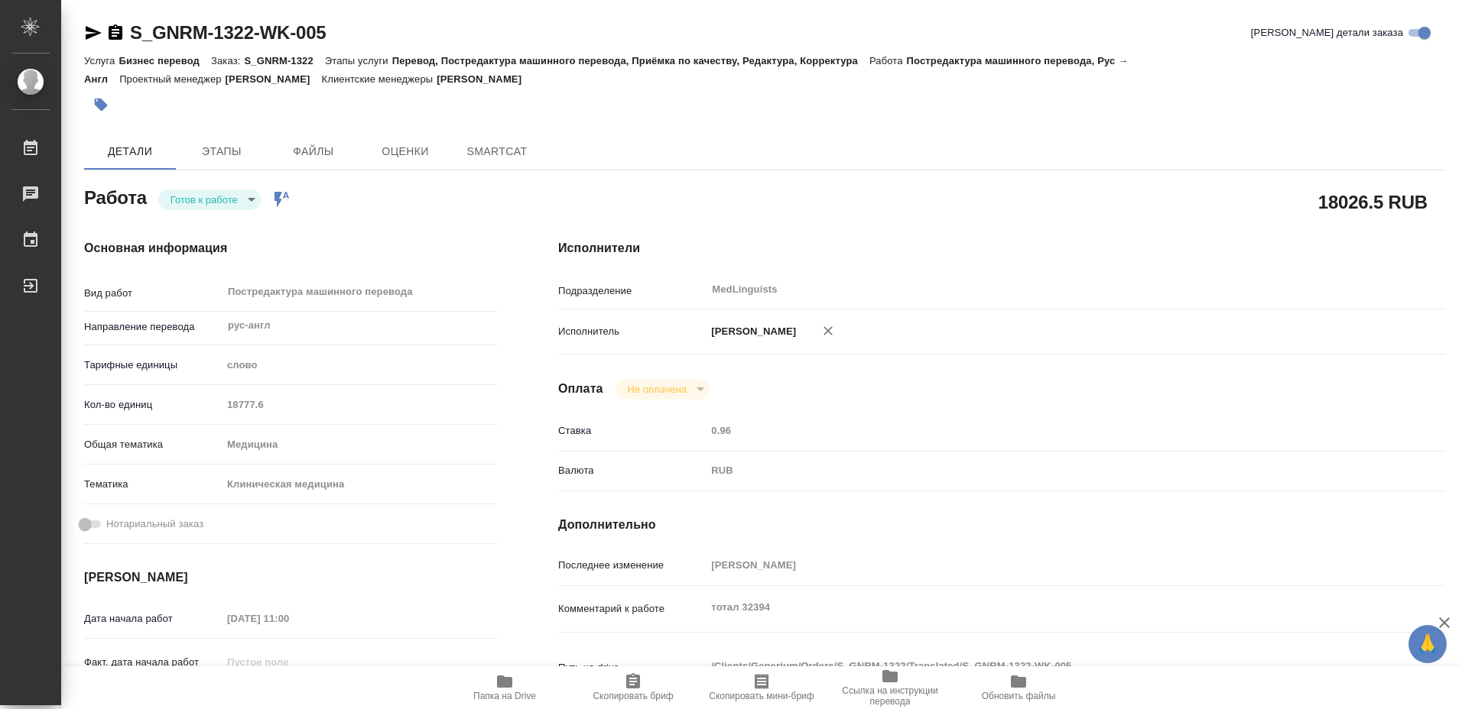
type textarea "x"
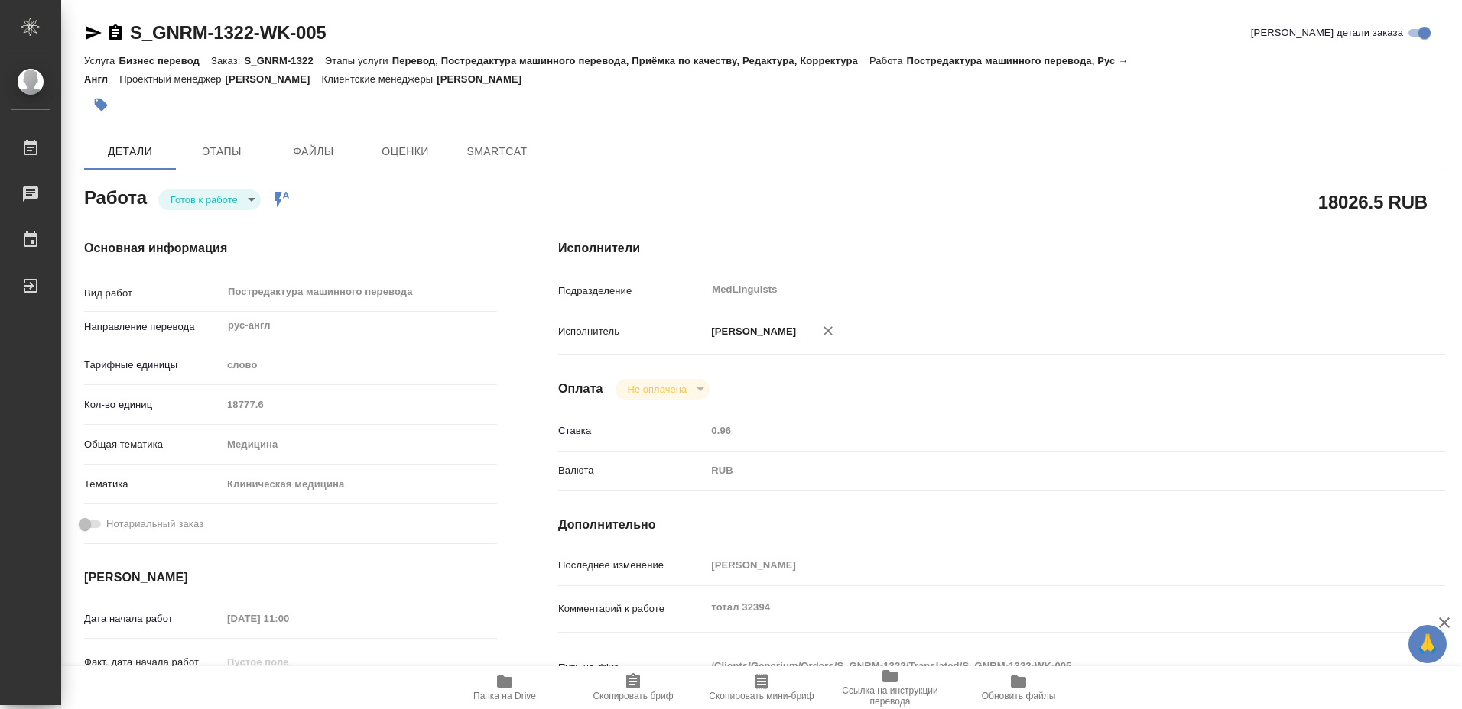
type textarea "x"
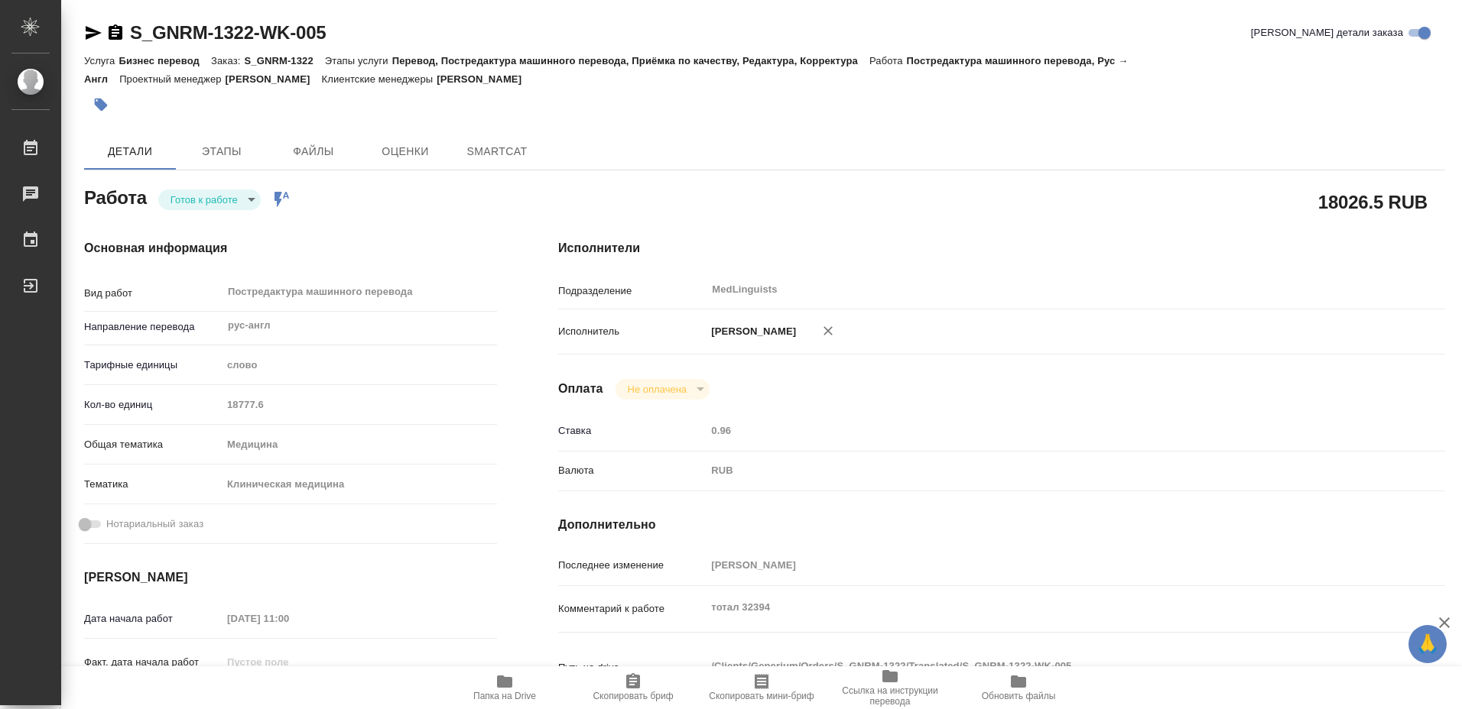
type textarea "x"
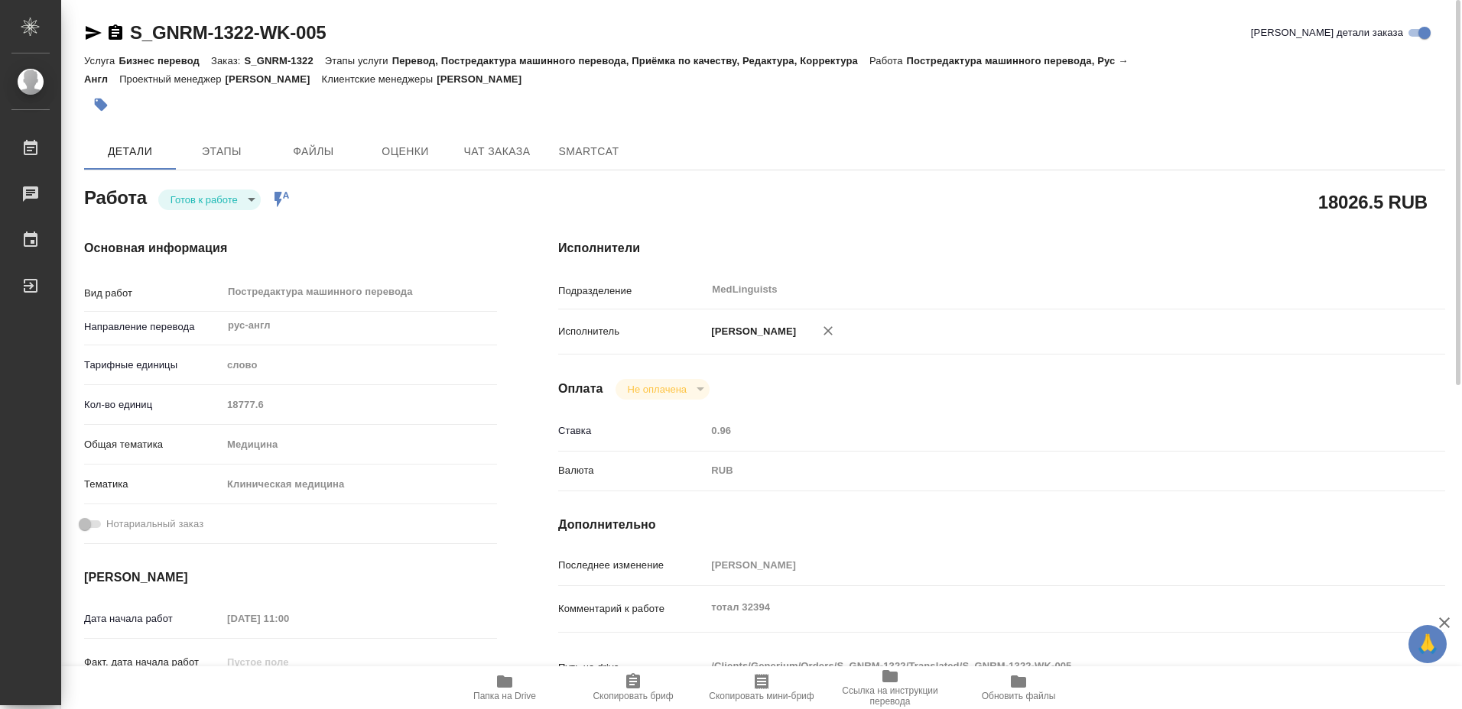
type textarea "x"
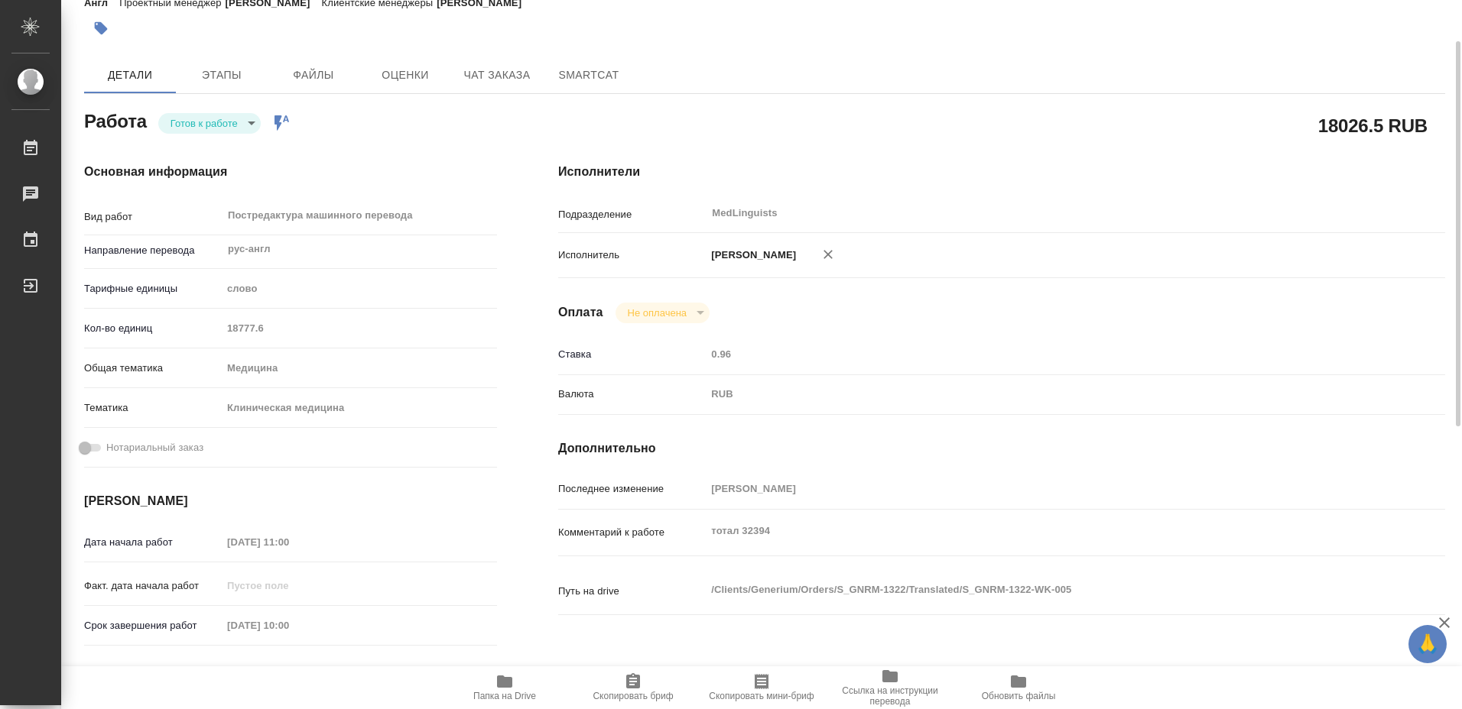
scroll to position [153, 0]
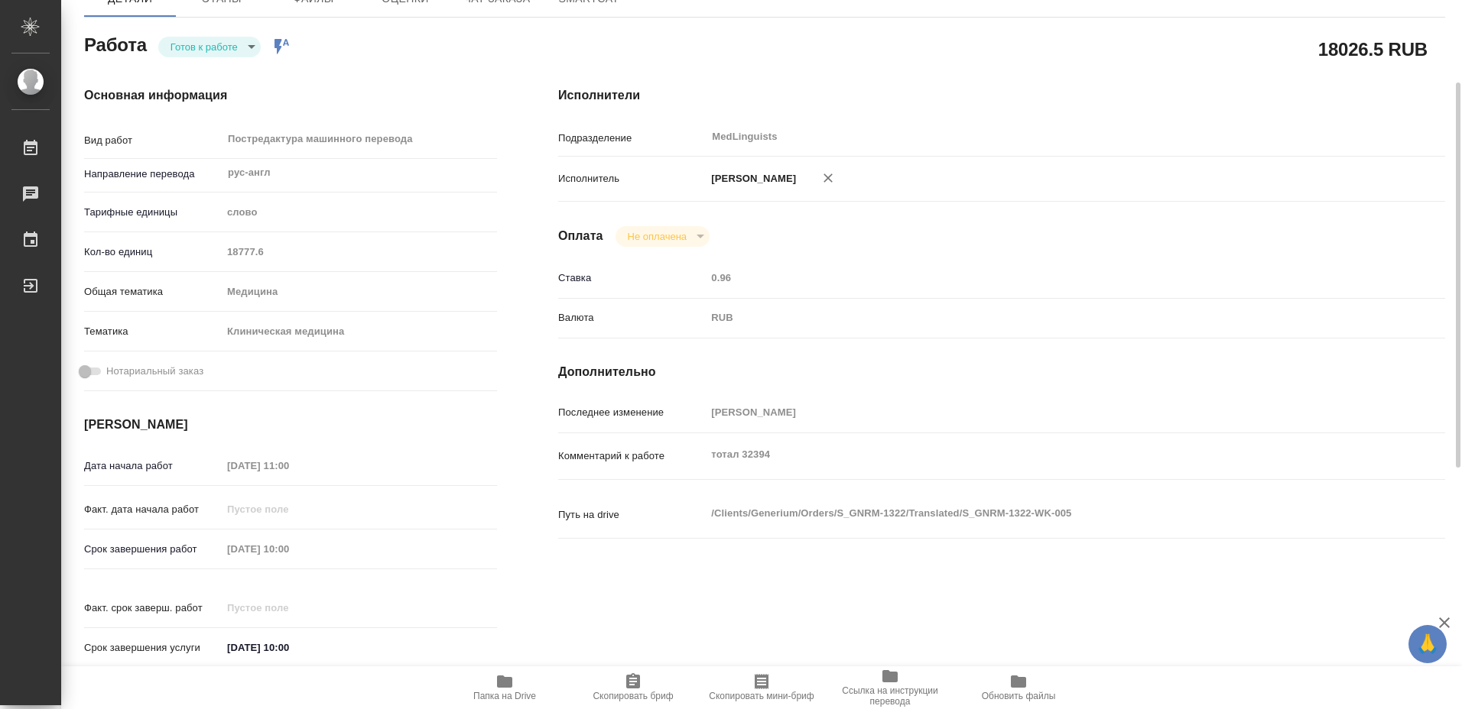
type textarea "x"
